Goal: Task Accomplishment & Management: Manage account settings

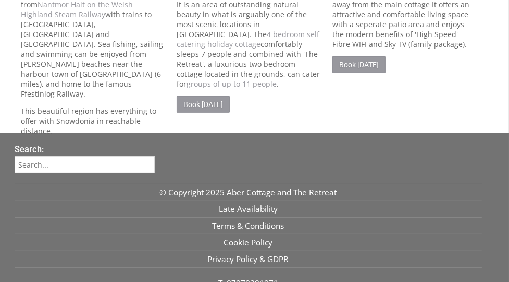
scroll to position [570, 0]
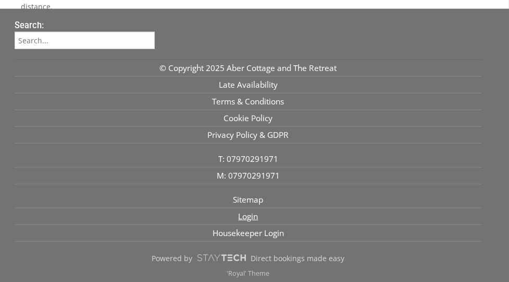
click at [258, 216] on link "Login" at bounding box center [249, 216] width 468 height 17
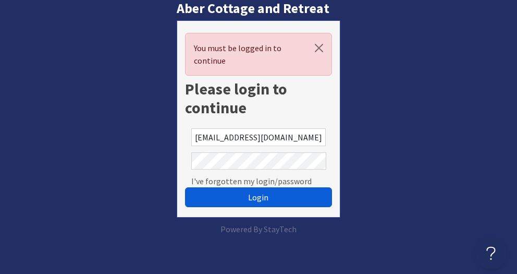
click at [277, 197] on button "Login" at bounding box center [259, 197] width 148 height 20
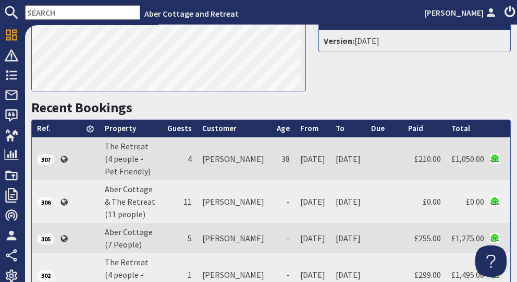
scroll to position [390, 0]
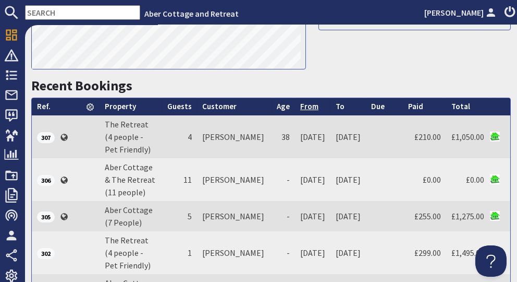
click at [300, 106] on link "From" at bounding box center [309, 106] width 18 height 10
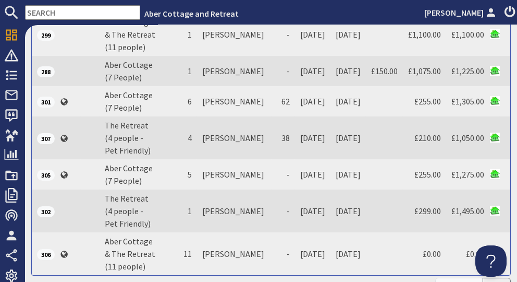
scroll to position [538, 0]
